Goal: Task Accomplishment & Management: Manage account settings

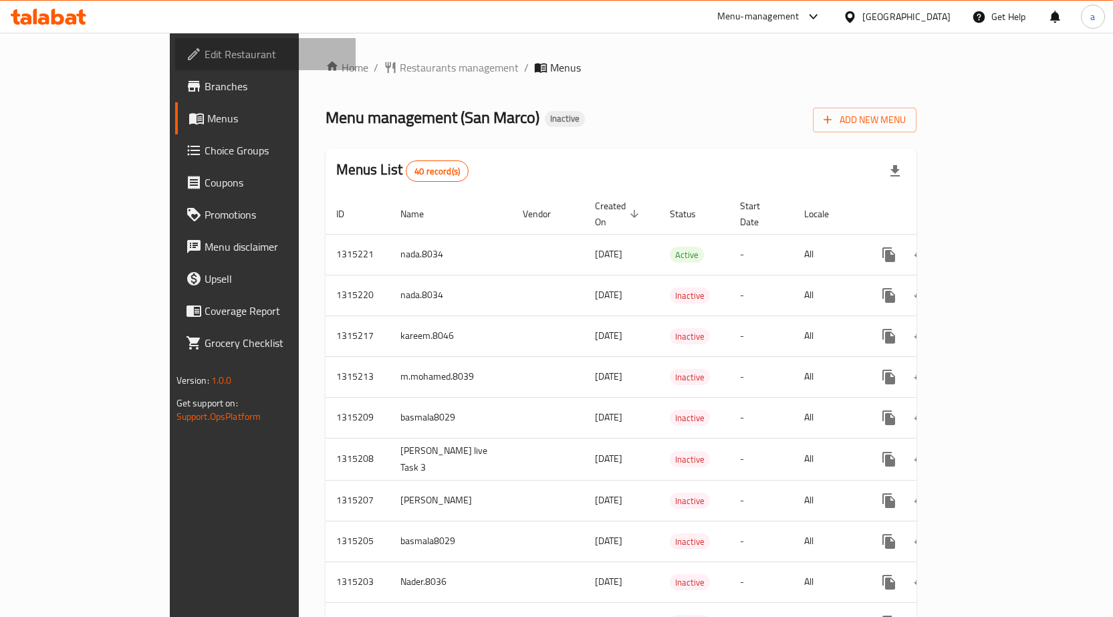
click at [205, 60] on span "Edit Restaurant" at bounding box center [275, 54] width 140 height 16
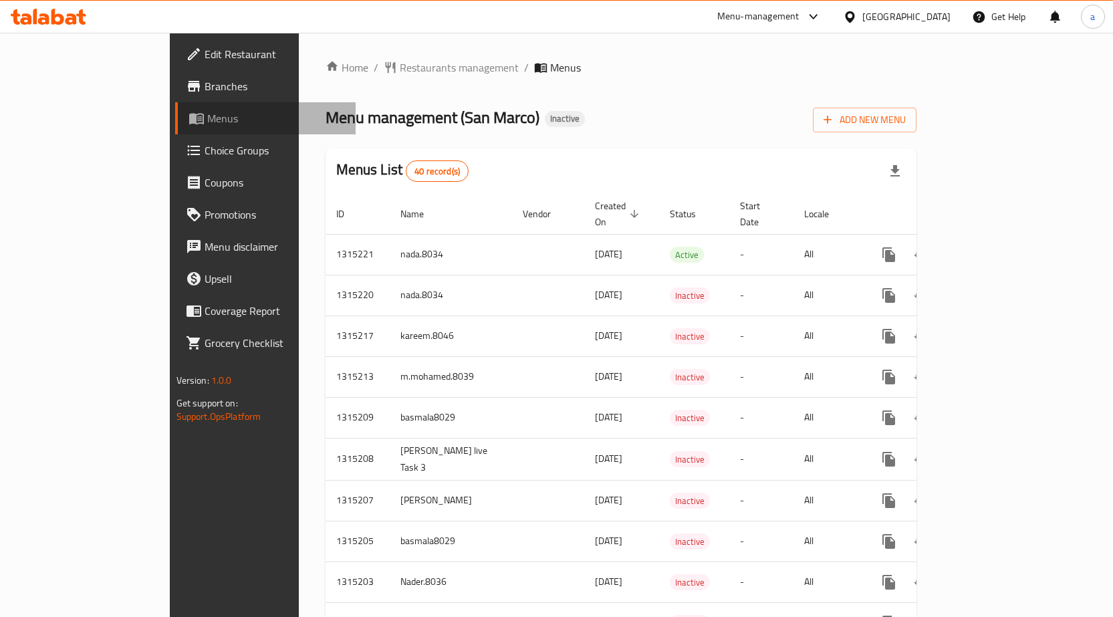
click at [207, 115] on span "Menus" at bounding box center [276, 118] width 138 height 16
click at [906, 116] on span "Add New Menu" at bounding box center [865, 120] width 82 height 17
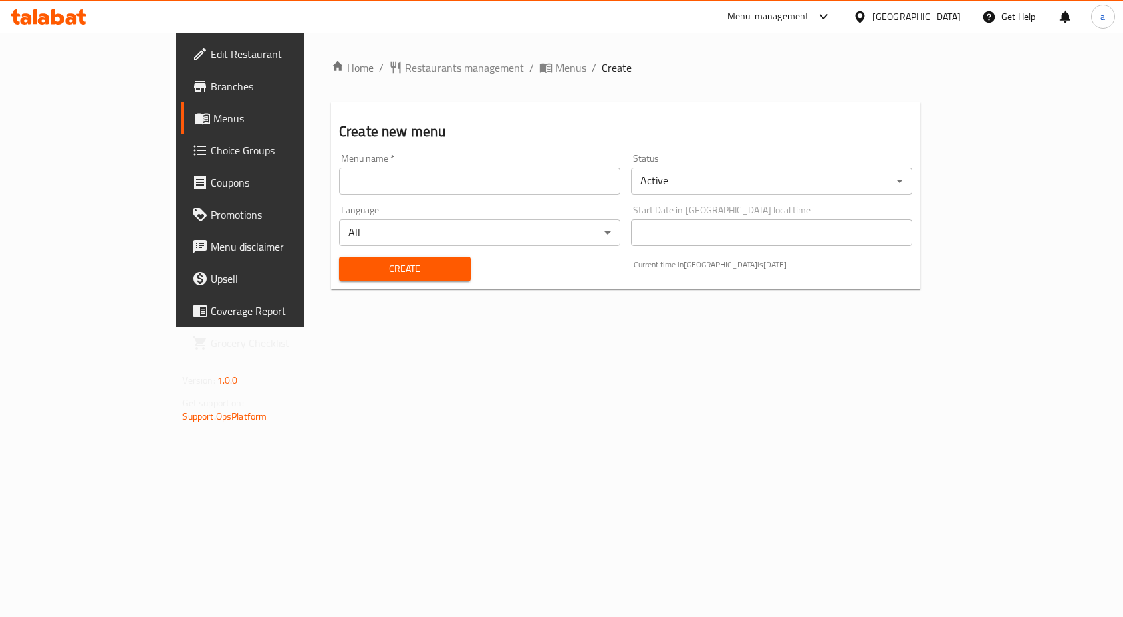
click at [398, 179] on input "text" at bounding box center [479, 181] width 281 height 27
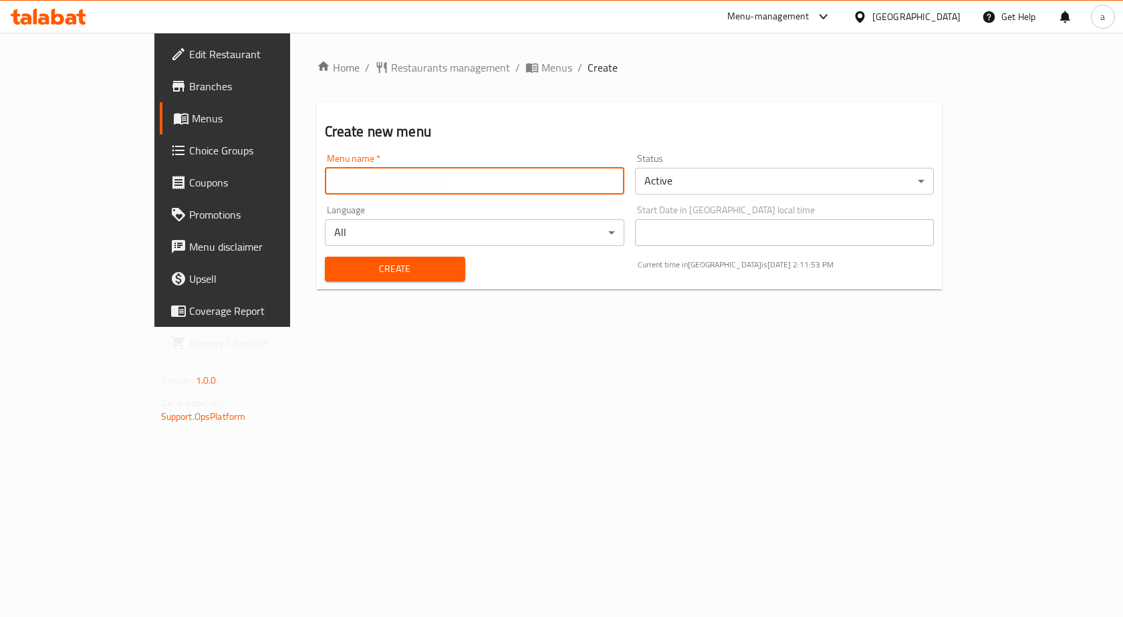
type input "Amr8031"
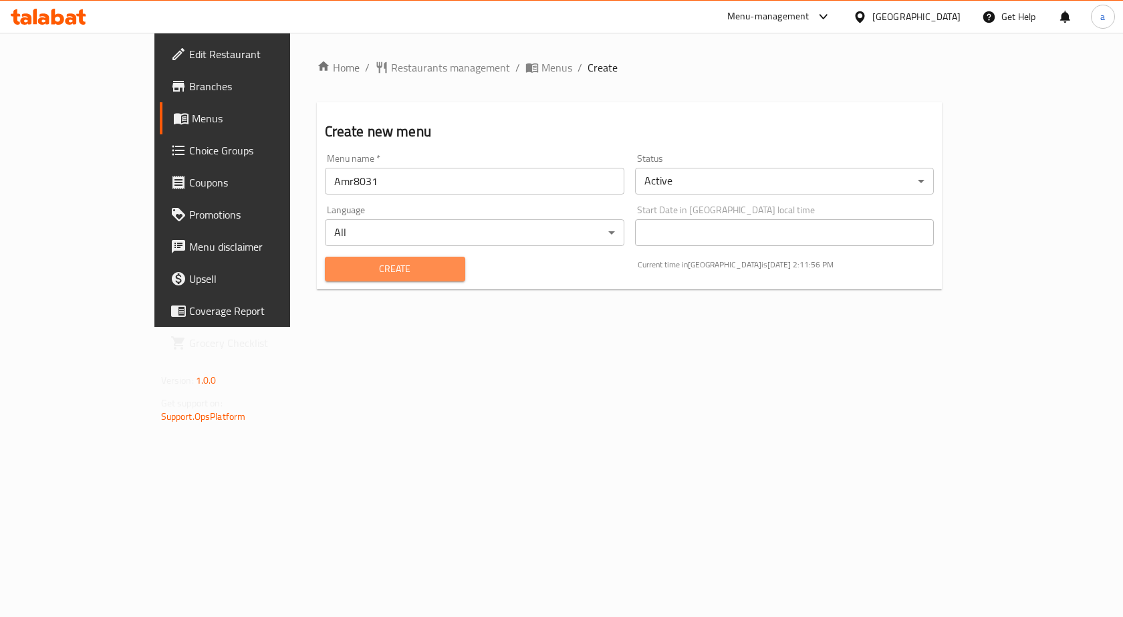
click at [385, 269] on span "Create" at bounding box center [395, 269] width 119 height 17
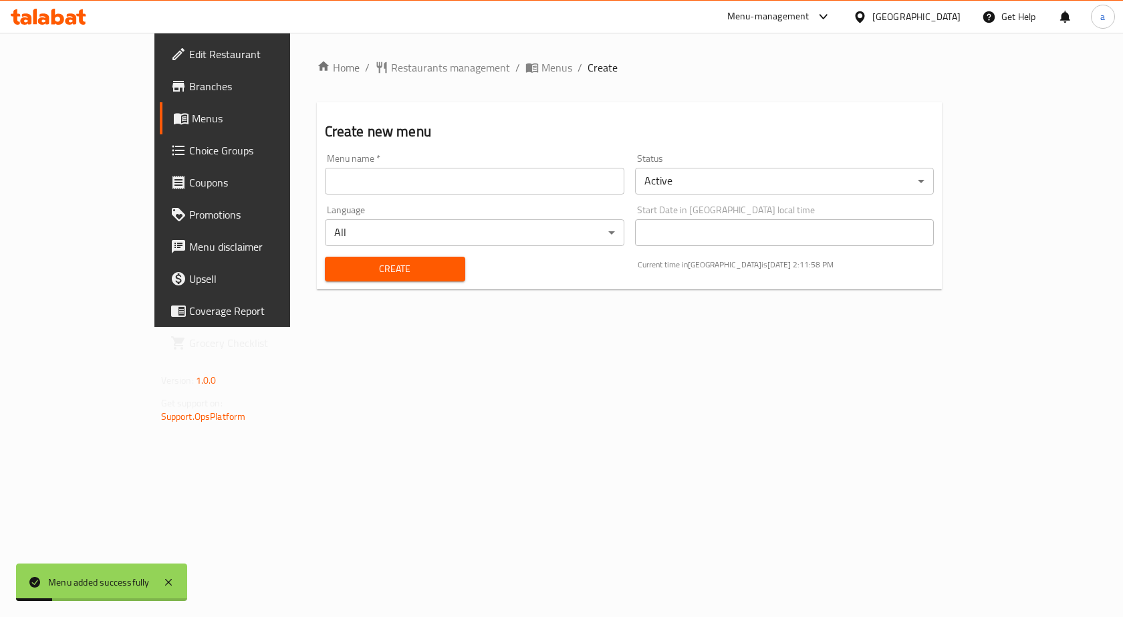
click at [192, 114] on span "Menus" at bounding box center [262, 118] width 140 height 16
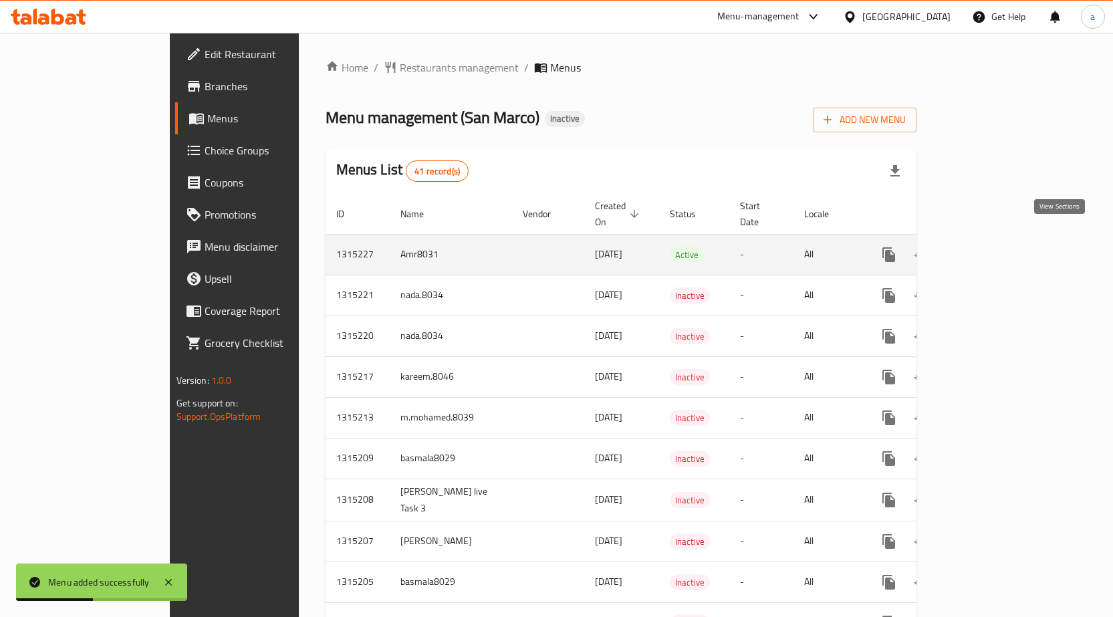
click at [993, 247] on icon "enhanced table" at bounding box center [985, 255] width 16 height 16
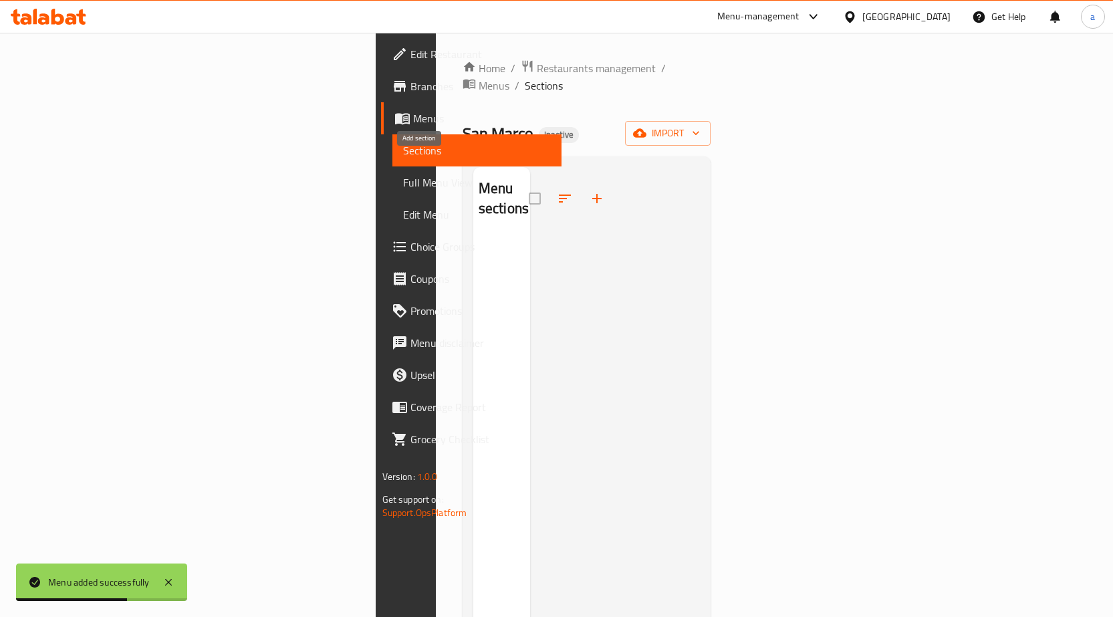
click at [592, 194] on icon "button" at bounding box center [596, 198] width 9 height 9
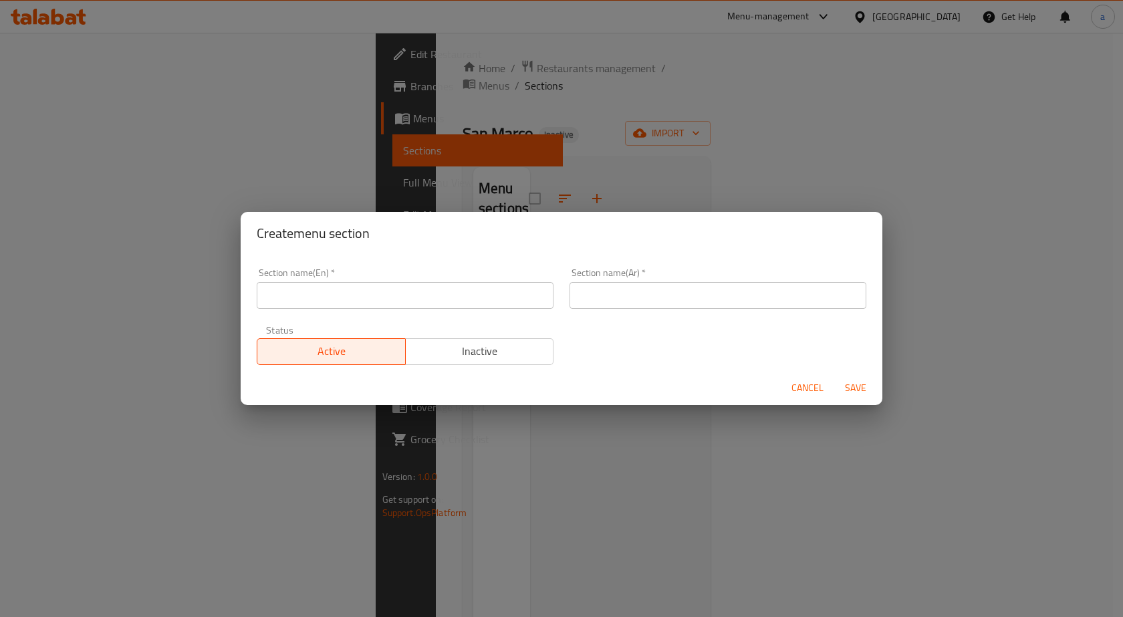
click at [640, 134] on div "Create menu section Section name(En)   * Section name(En) * Section name(Ar)   …" at bounding box center [561, 308] width 1123 height 617
click at [816, 380] on span "Cancel" at bounding box center [808, 388] width 32 height 17
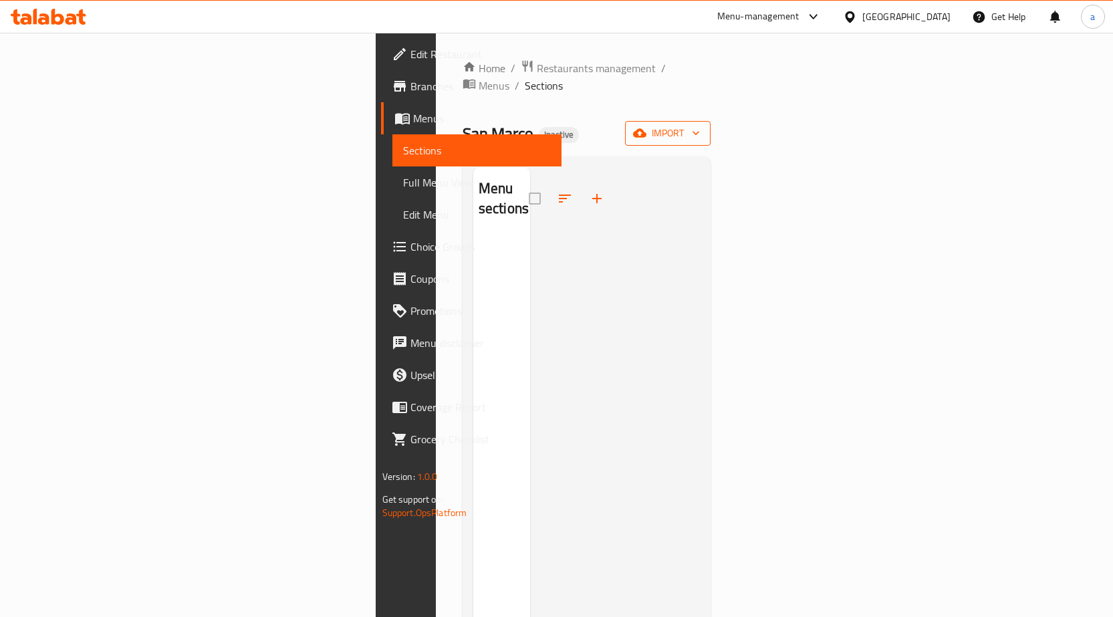
click at [700, 125] on span "import" at bounding box center [668, 133] width 64 height 17
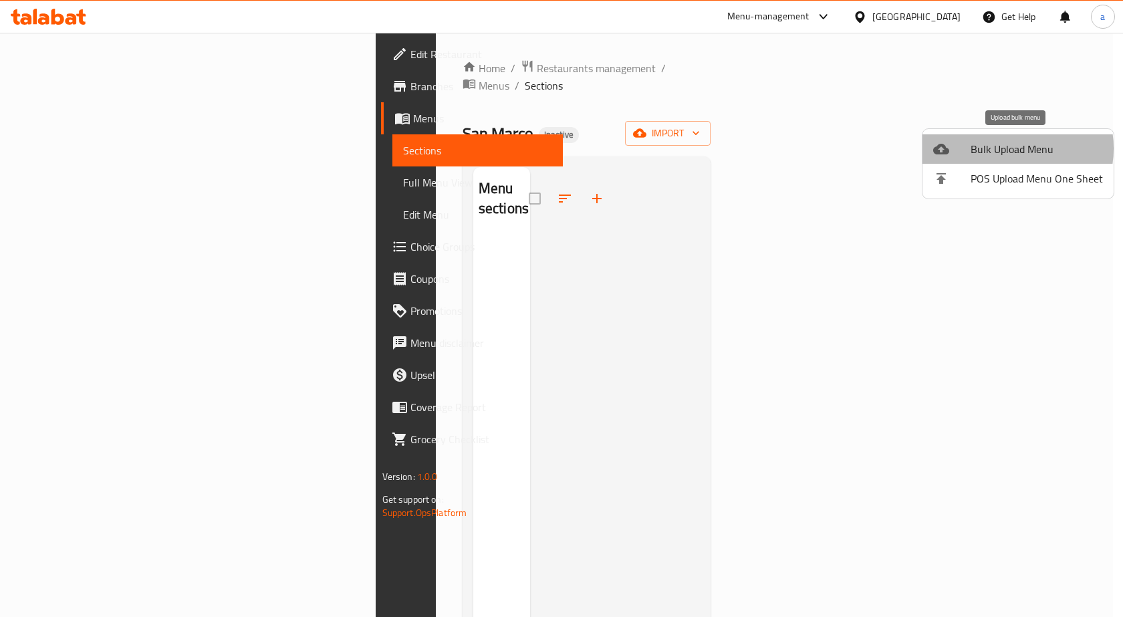
click at [1004, 148] on span "Bulk Upload Menu" at bounding box center [1037, 149] width 132 height 16
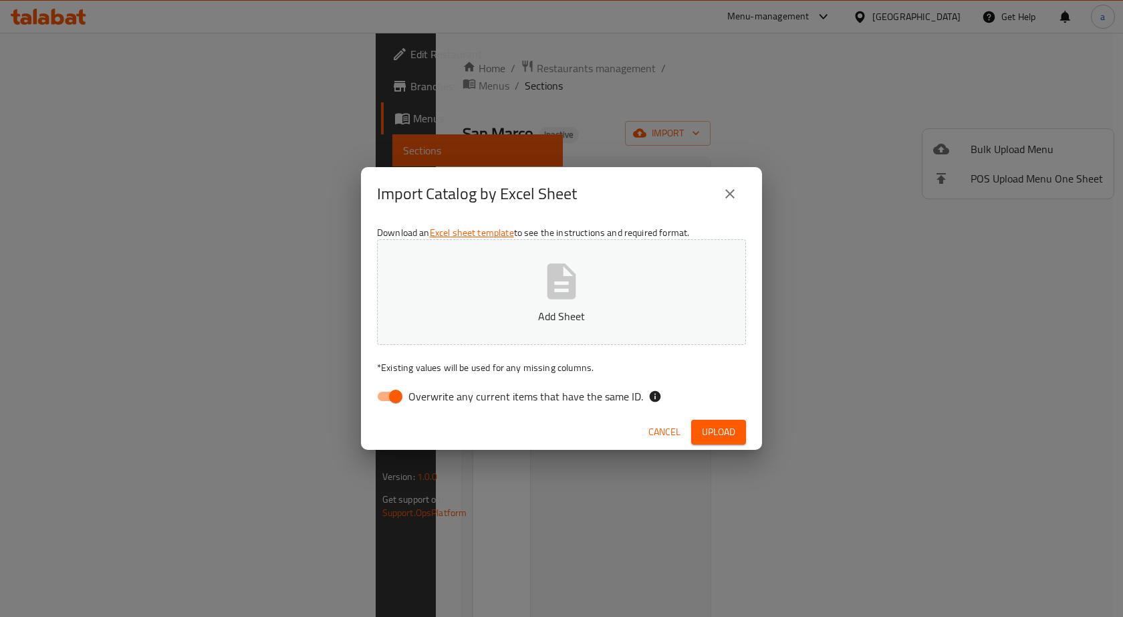
click at [405, 391] on input "Overwrite any current items that have the same ID." at bounding box center [396, 396] width 76 height 25
checkbox input "false"
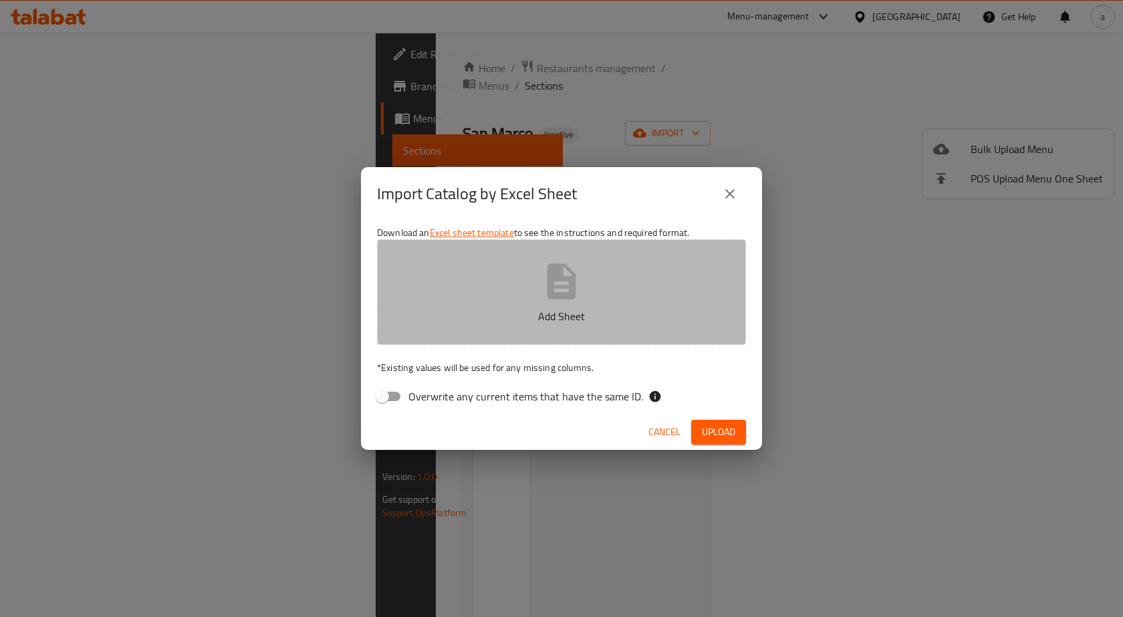
click at [615, 297] on button "Add Sheet" at bounding box center [561, 292] width 369 height 106
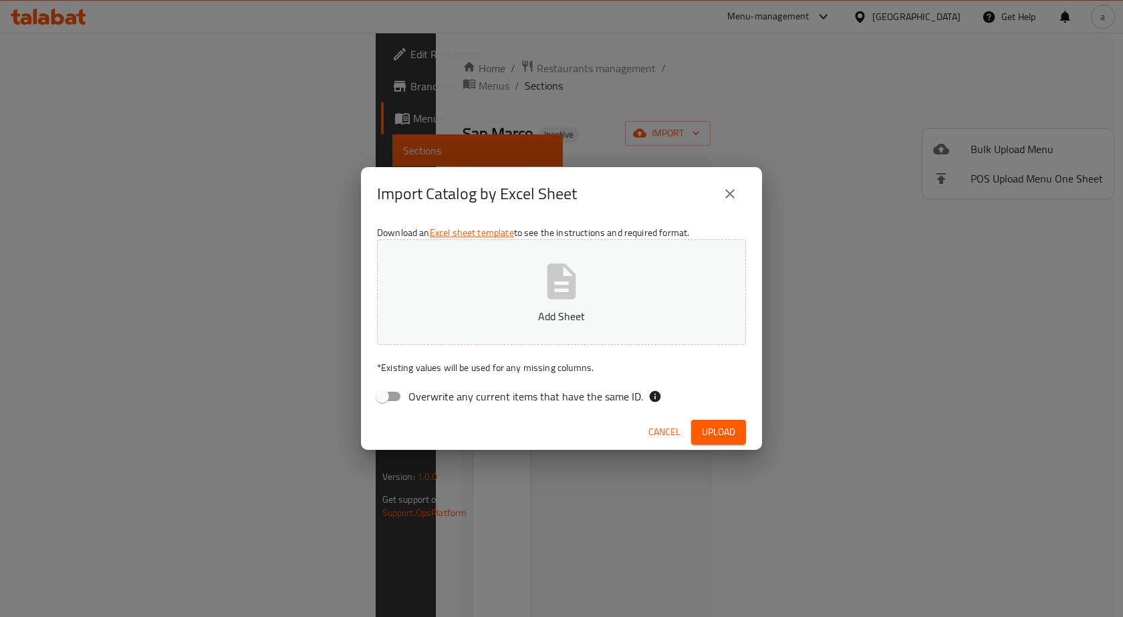
click at [554, 316] on p "Add Sheet" at bounding box center [562, 316] width 328 height 16
click at [717, 429] on span "Upload" at bounding box center [718, 432] width 33 height 17
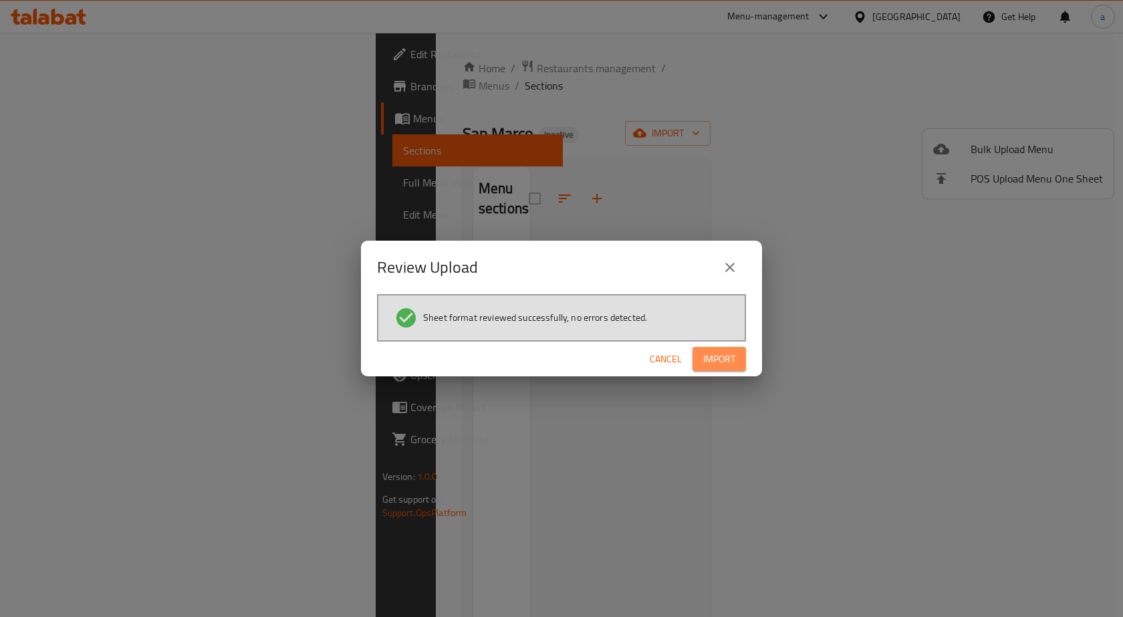
click at [717, 353] on span "Import" at bounding box center [719, 359] width 32 height 17
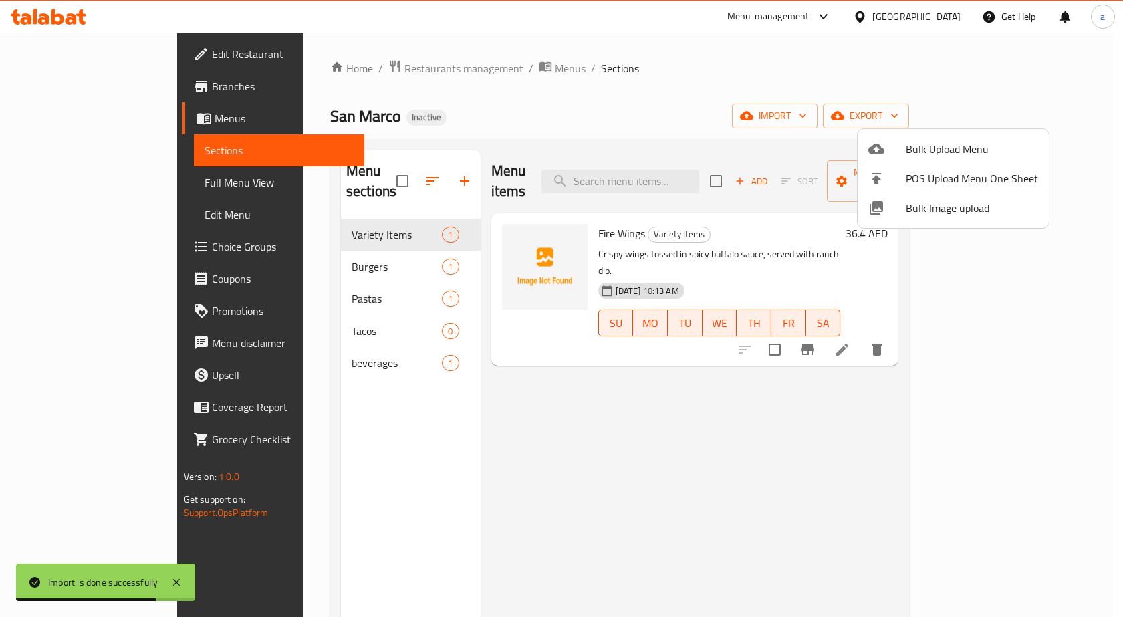
click at [846, 377] on div at bounding box center [561, 308] width 1123 height 617
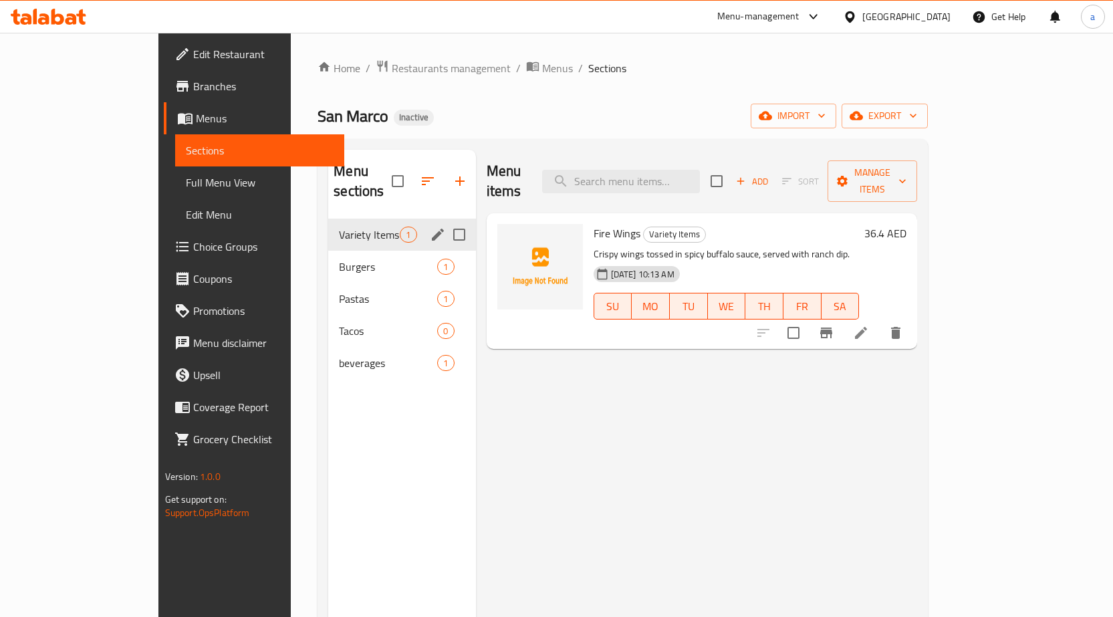
click at [445, 221] on input "Menu sections" at bounding box center [459, 235] width 28 height 28
checkbox input "true"
click at [445, 253] on input "Menu sections" at bounding box center [459, 267] width 28 height 28
checkbox input "true"
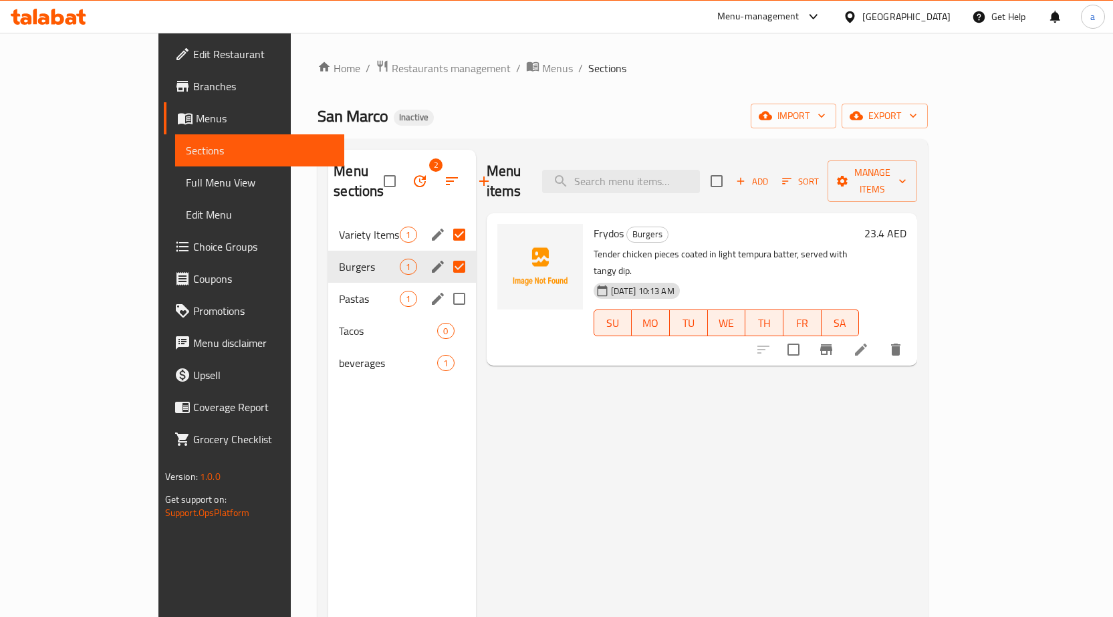
click at [445, 285] on input "Menu sections" at bounding box center [459, 299] width 28 height 28
checkbox input "true"
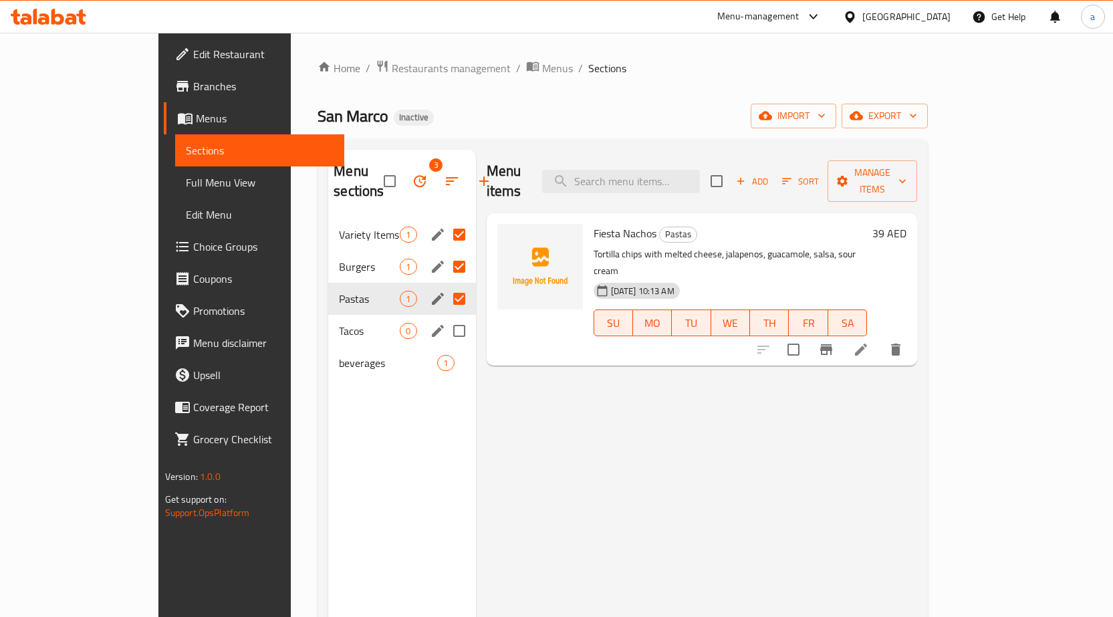
click at [445, 317] on input "Menu sections" at bounding box center [459, 331] width 28 height 28
checkbox input "true"
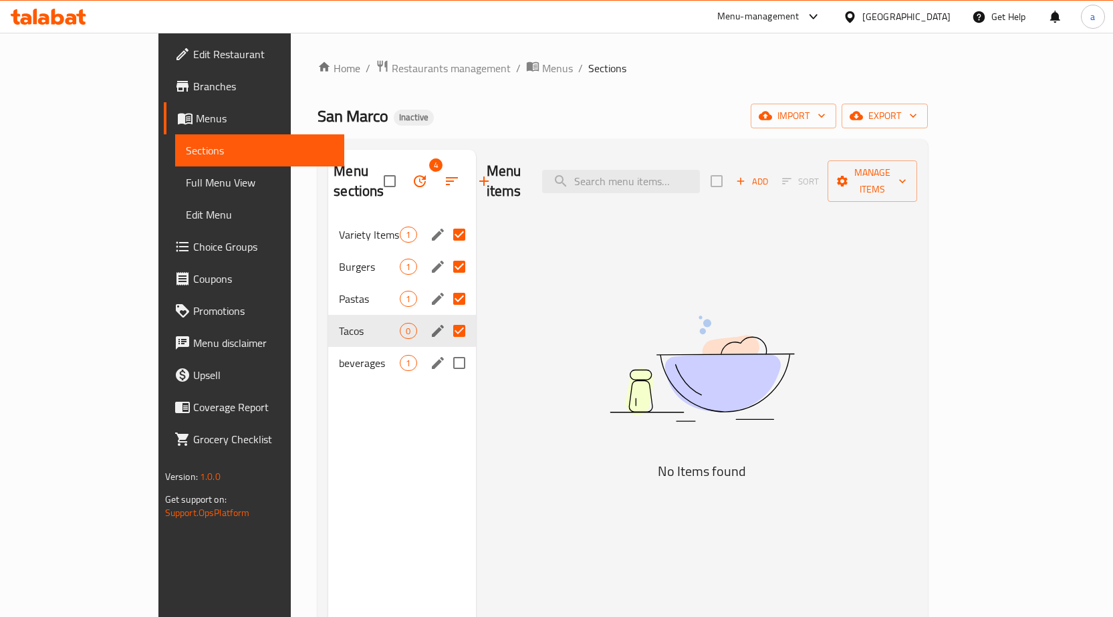
click at [445, 349] on input "Menu sections" at bounding box center [459, 363] width 28 height 28
checkbox input "true"
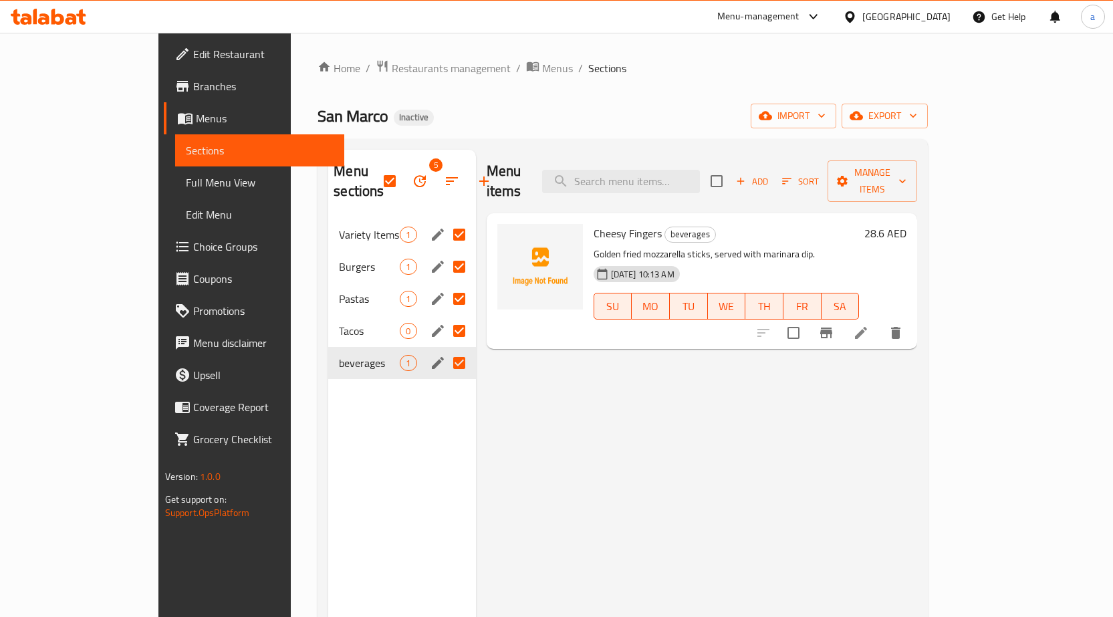
click at [412, 178] on icon "button" at bounding box center [420, 181] width 16 height 16
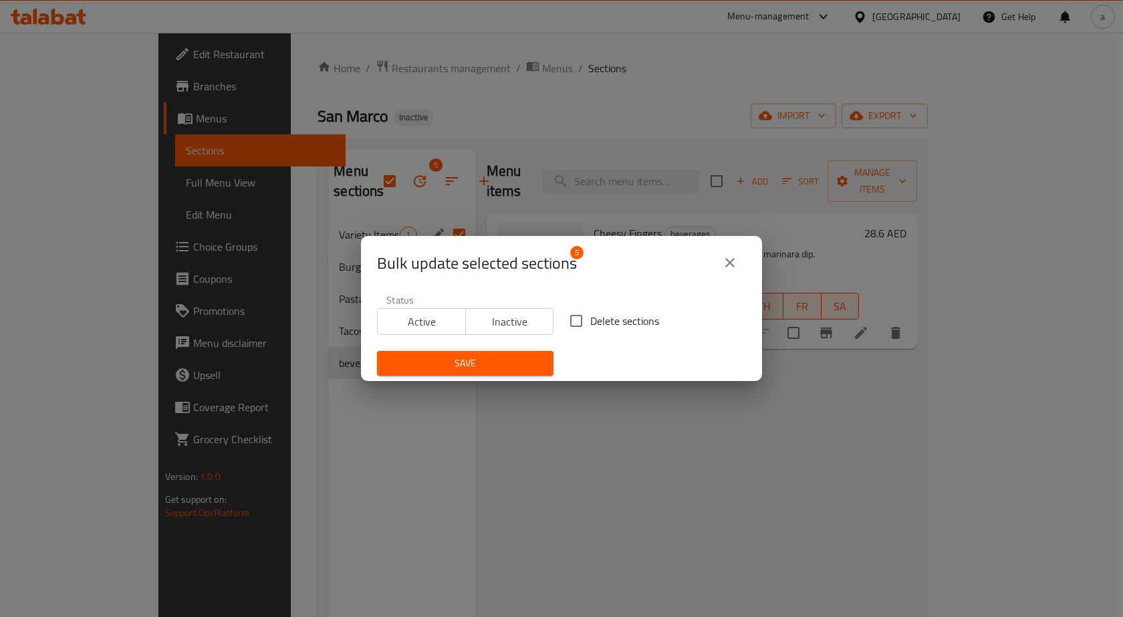
drag, startPoint x: 608, startPoint y: 322, endPoint x: 591, endPoint y: 339, distance: 24.1
click at [608, 322] on span "Delete sections" at bounding box center [624, 321] width 69 height 16
click at [590, 322] on input "Delete sections" at bounding box center [576, 321] width 28 height 28
checkbox input "true"
click at [538, 364] on button "Save" at bounding box center [465, 363] width 176 height 25
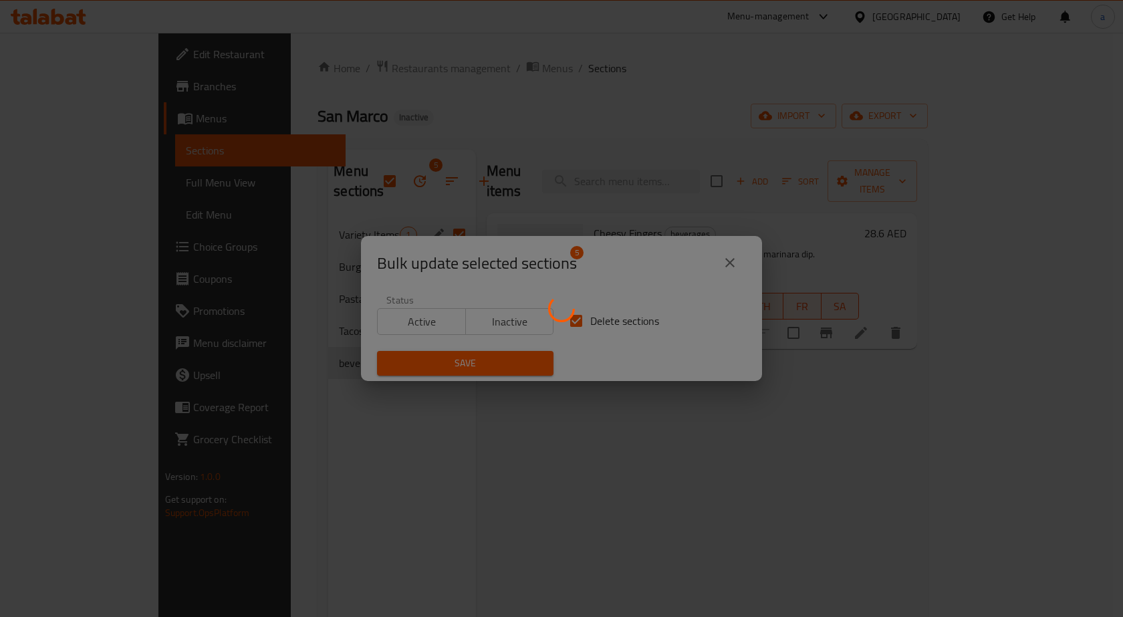
checkbox input "false"
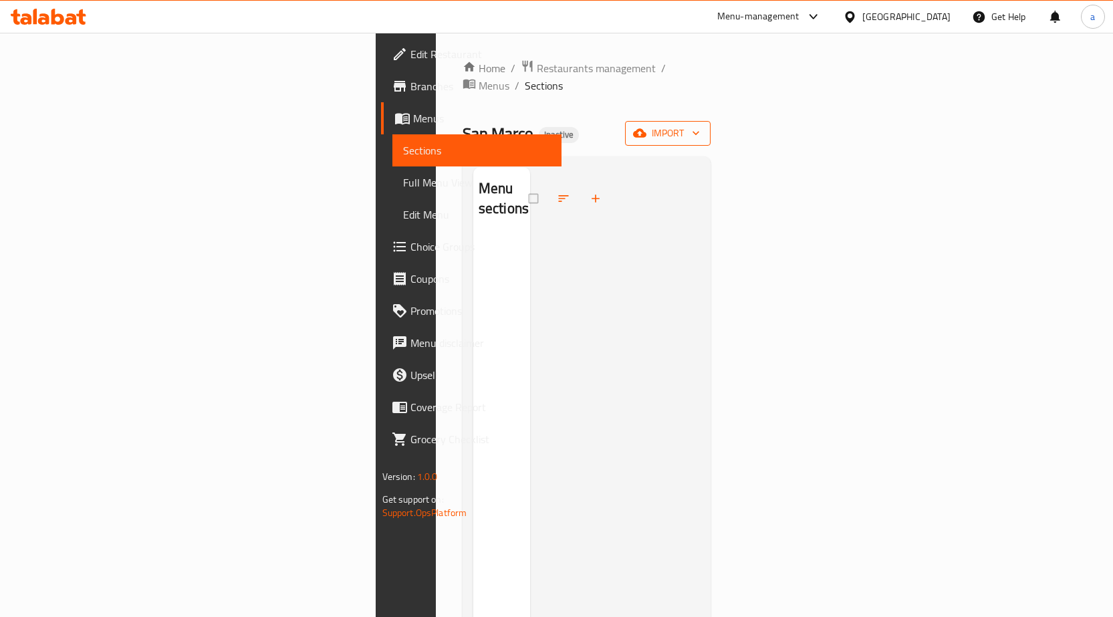
click at [700, 125] on span "import" at bounding box center [668, 133] width 64 height 17
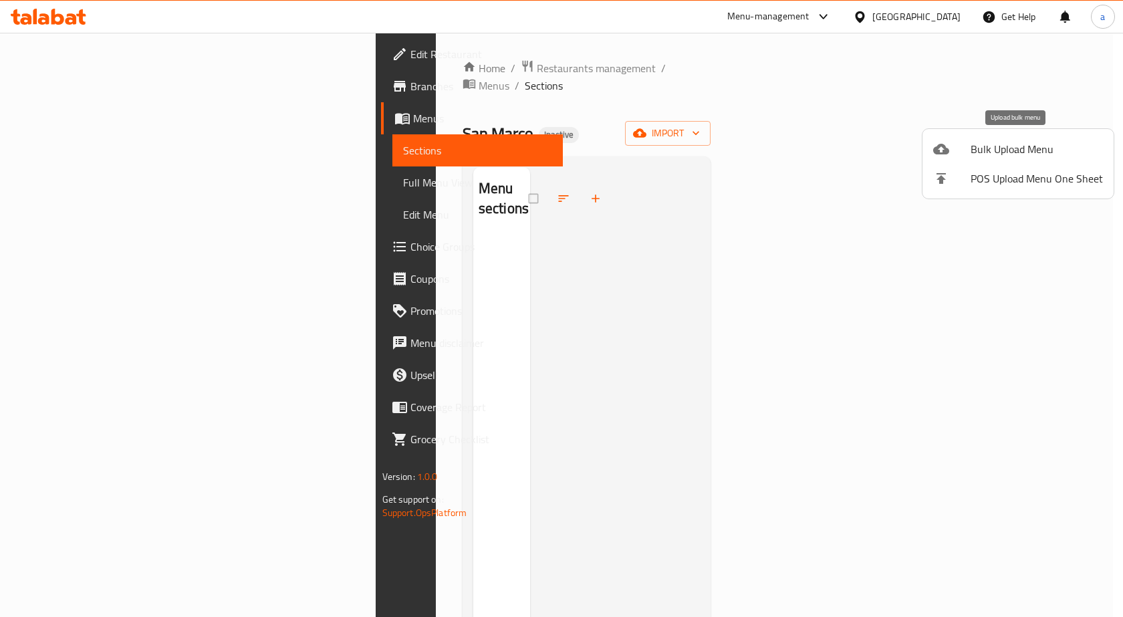
click at [1014, 144] on span "Bulk Upload Menu" at bounding box center [1037, 149] width 132 height 16
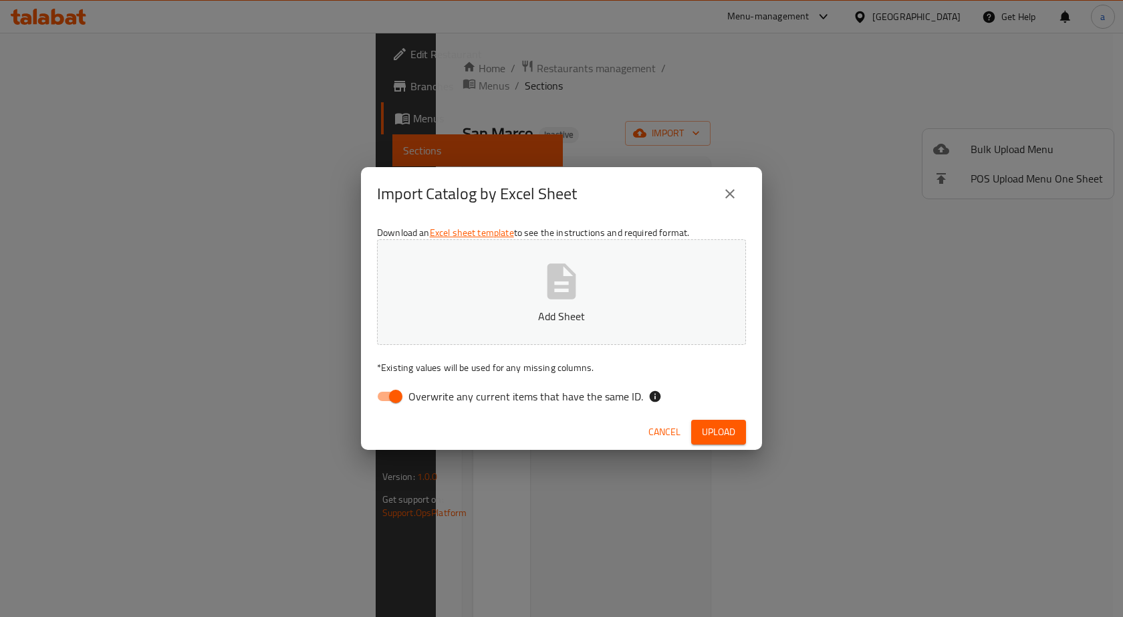
click at [390, 394] on input "Overwrite any current items that have the same ID." at bounding box center [396, 396] width 76 height 25
checkbox input "false"
click at [470, 336] on button "Add Sheet" at bounding box center [561, 292] width 369 height 106
click at [710, 435] on span "Upload" at bounding box center [718, 432] width 33 height 17
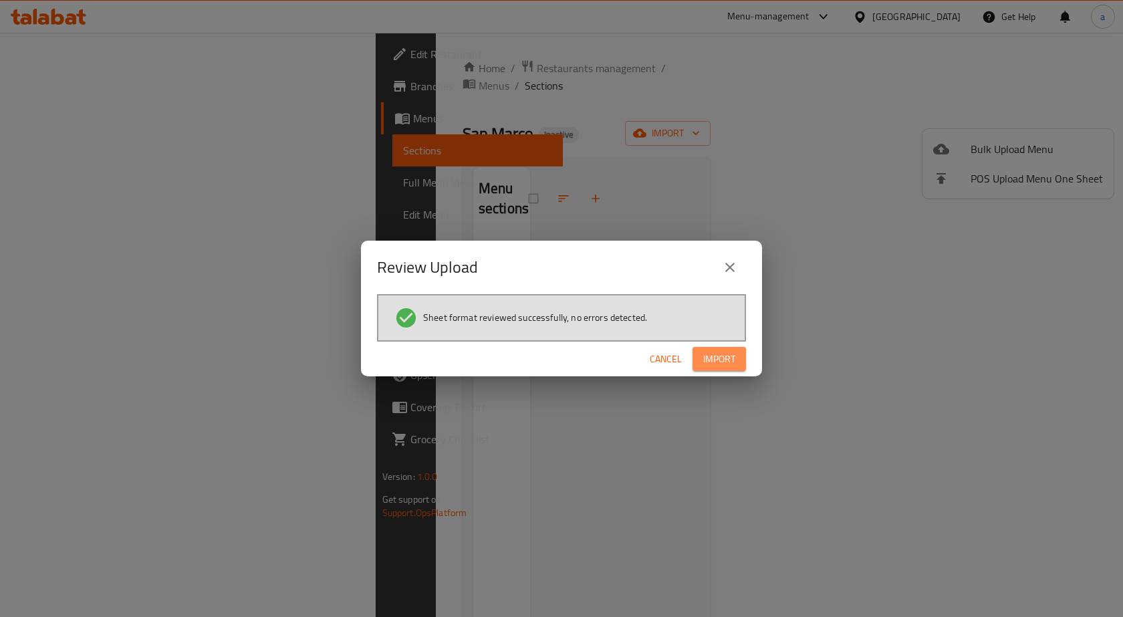
click at [715, 353] on span "Import" at bounding box center [719, 359] width 32 height 17
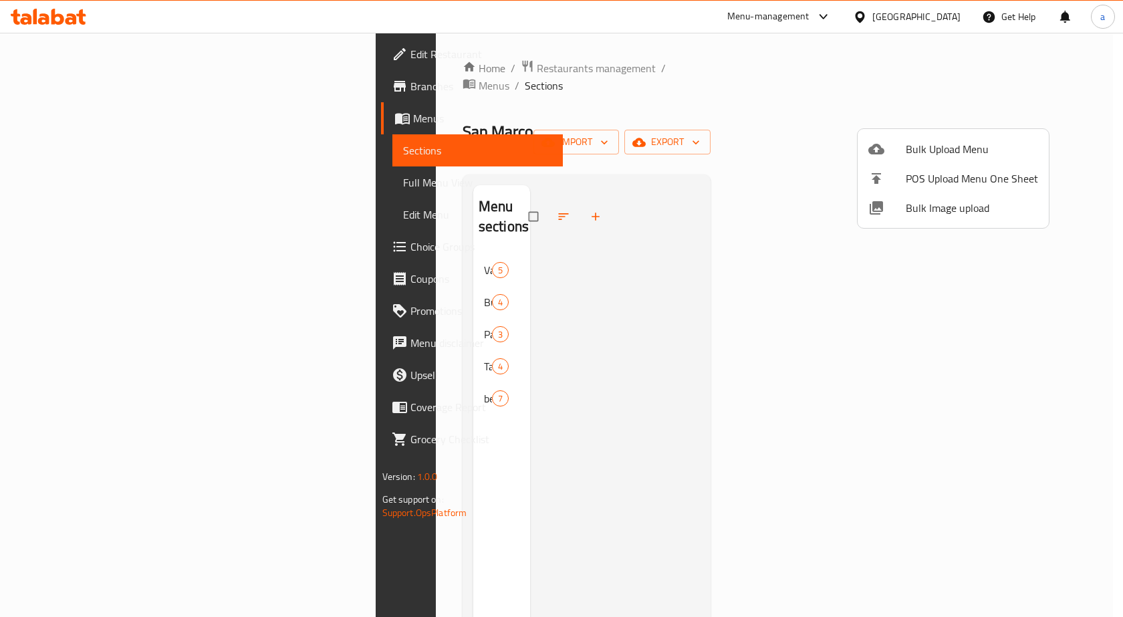
click at [130, 185] on div at bounding box center [561, 308] width 1123 height 617
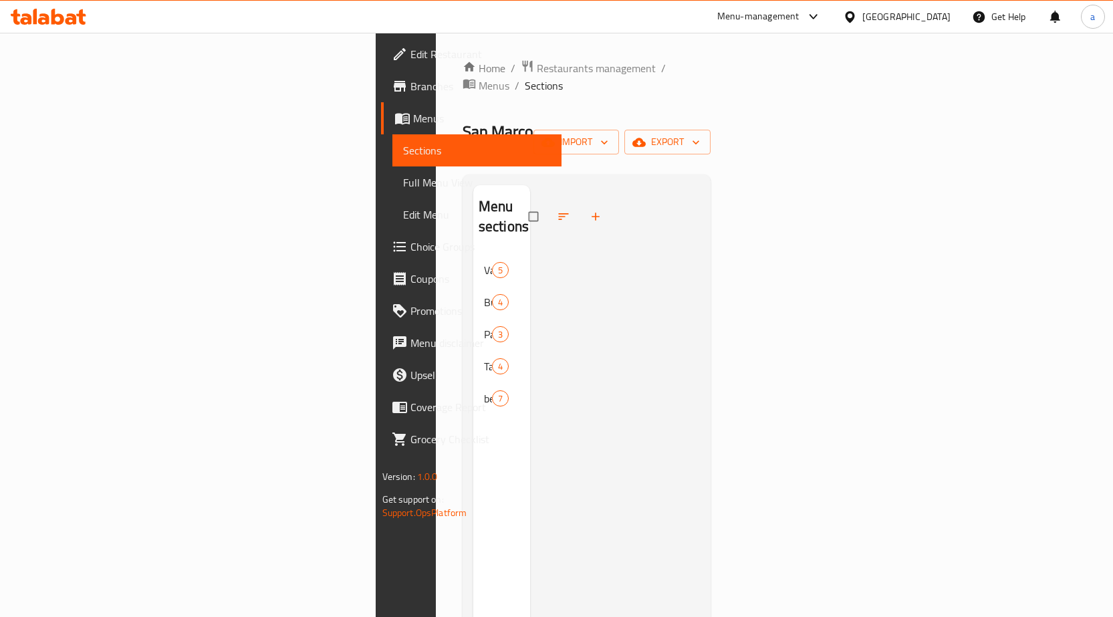
click at [403, 185] on span "Full Menu View" at bounding box center [477, 182] width 148 height 16
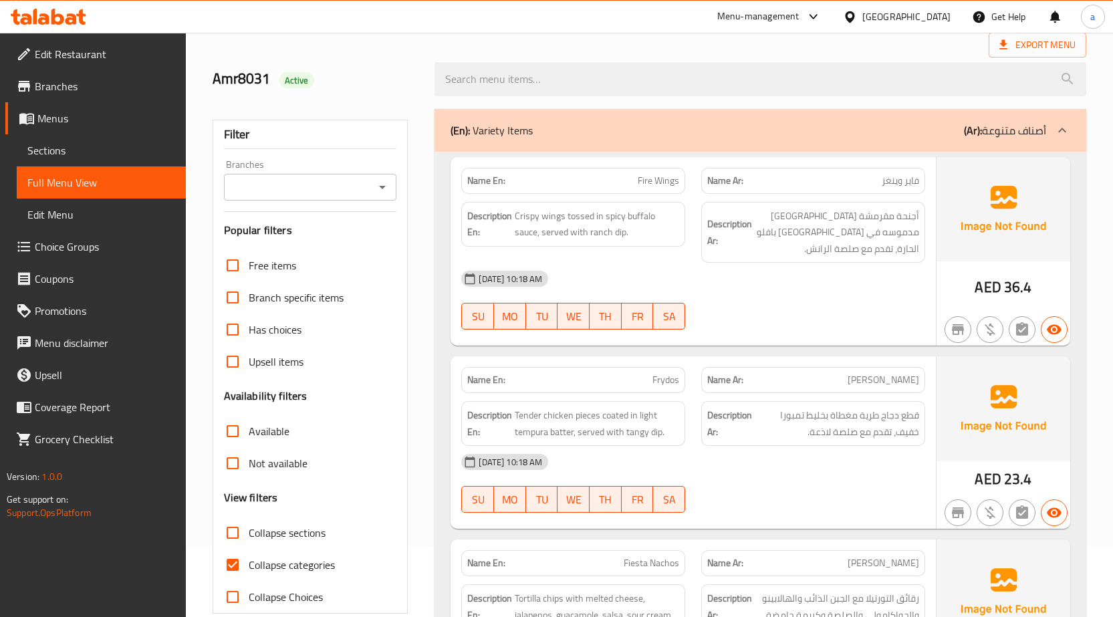
scroll to position [134, 0]
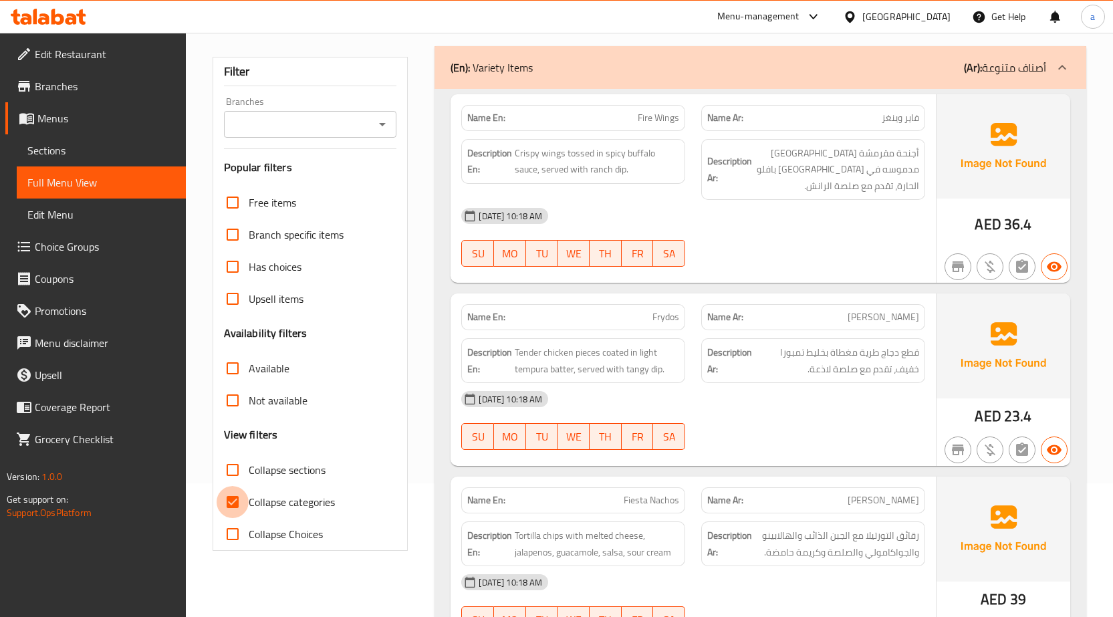
click at [246, 498] on input "Collapse categories" at bounding box center [233, 502] width 32 height 32
checkbox input "false"
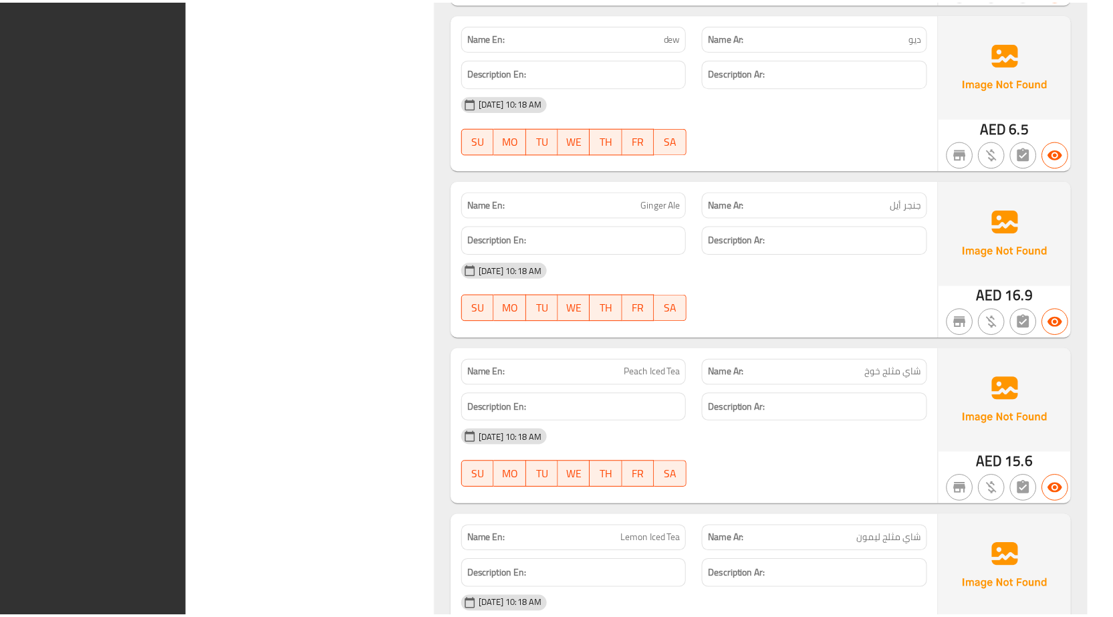
scroll to position [4072, 0]
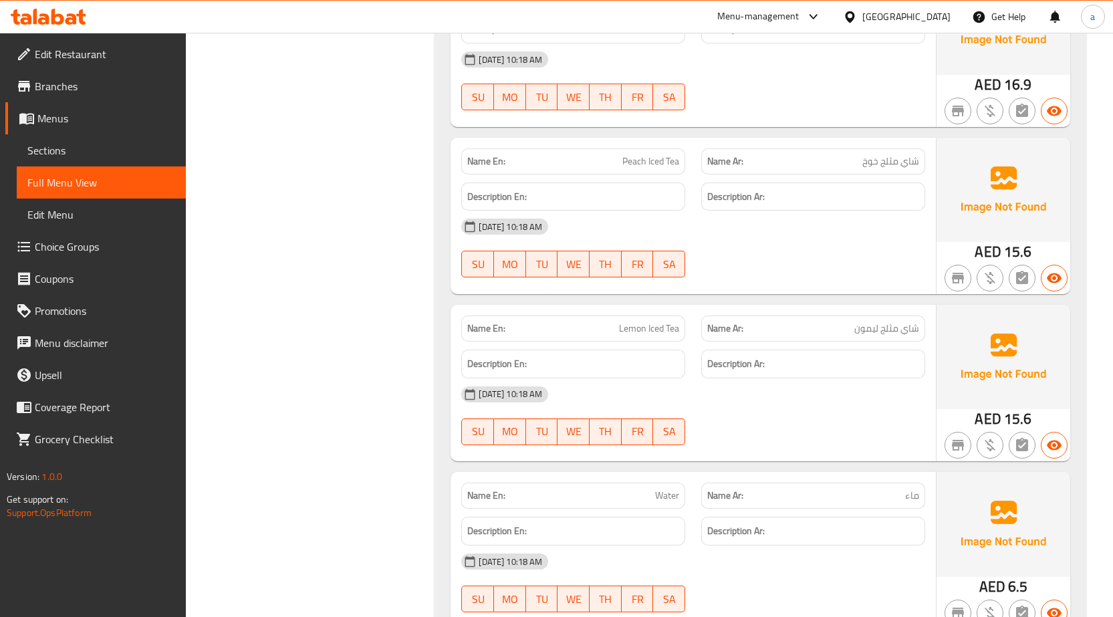
click at [72, 150] on span "Sections" at bounding box center [101, 150] width 148 height 16
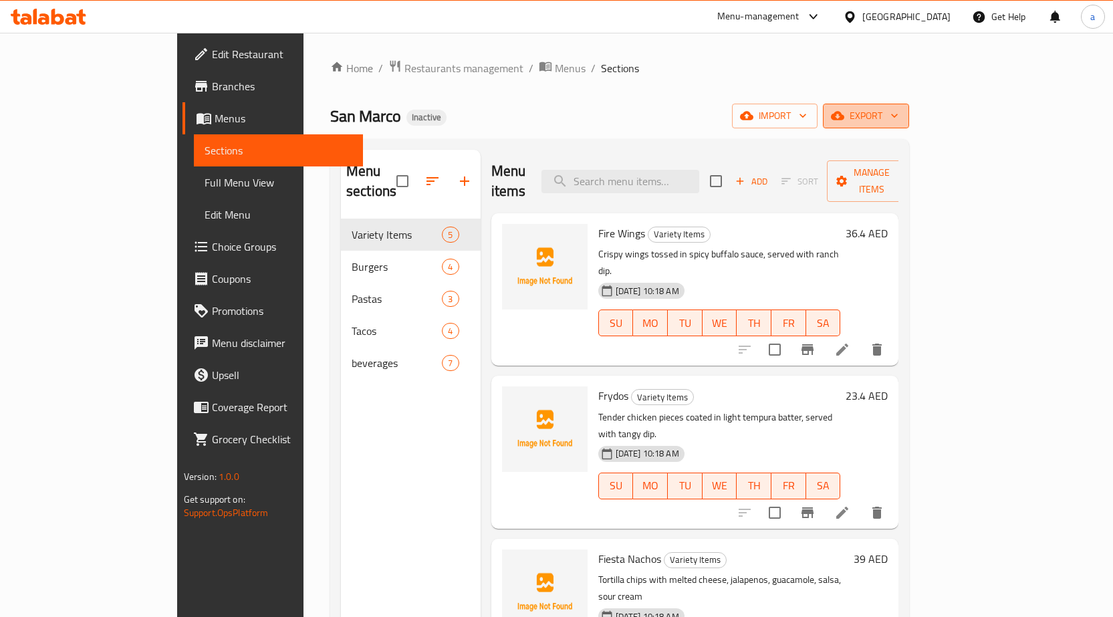
click at [899, 124] on span "export" at bounding box center [866, 116] width 65 height 17
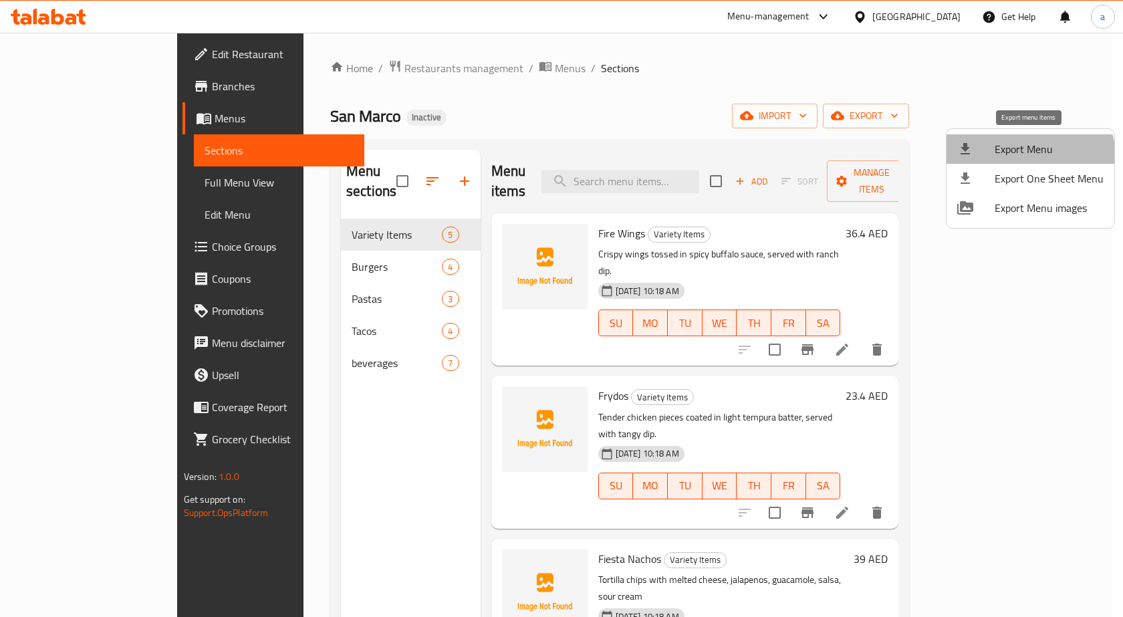
click at [1018, 157] on span "Export Menu" at bounding box center [1049, 149] width 109 height 16
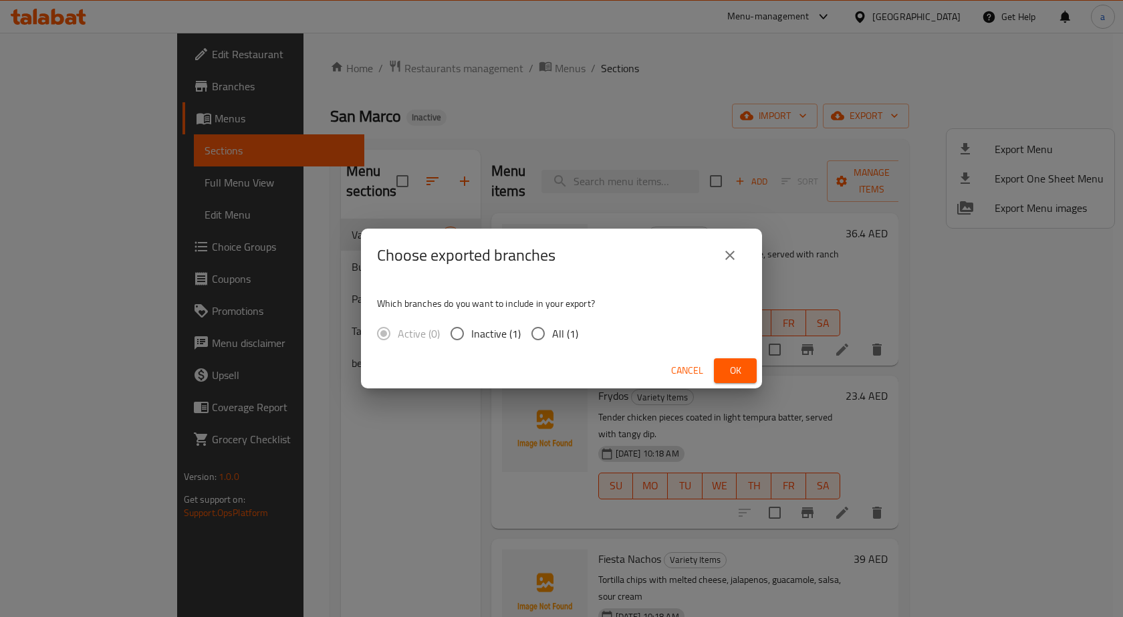
click at [528, 304] on p "Which branches do you want to include in your export?" at bounding box center [561, 303] width 369 height 13
click at [546, 327] on input "All (1)" at bounding box center [538, 334] width 28 height 28
radio input "true"
click at [737, 363] on span "Ok" at bounding box center [735, 370] width 21 height 17
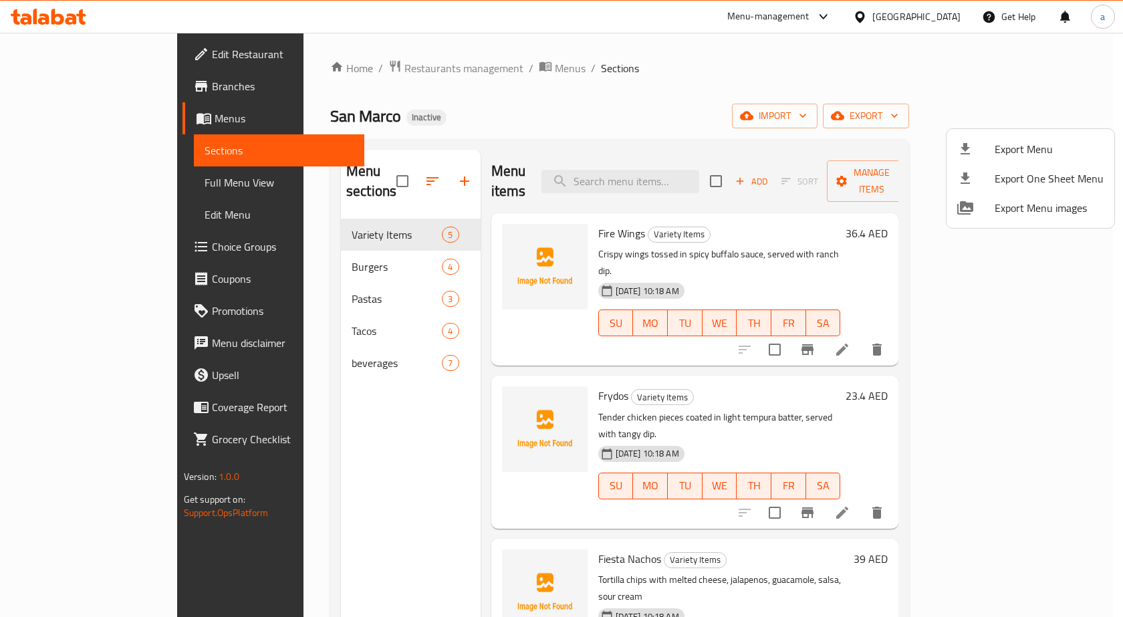
click at [1119, 97] on div at bounding box center [561, 308] width 1123 height 617
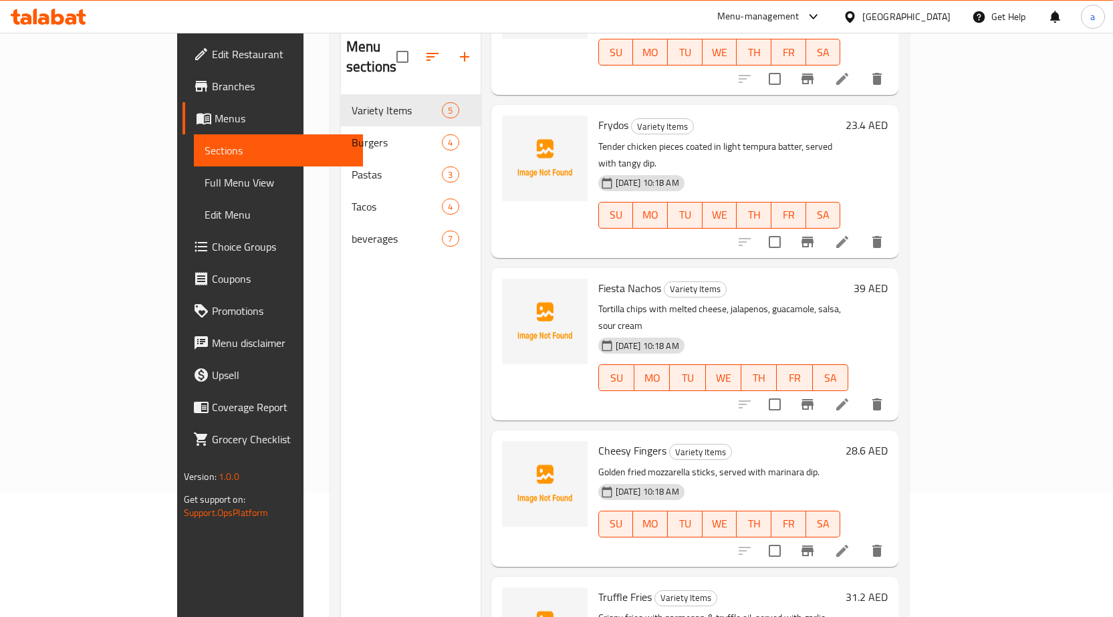
scroll to position [187, 0]
